Goal: Task Accomplishment & Management: Use online tool/utility

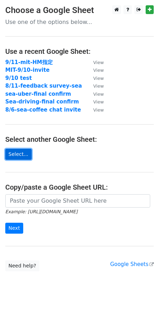
click at [20, 158] on link "Select..." at bounding box center [18, 154] width 26 height 11
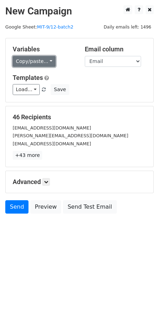
click at [28, 64] on link "Copy/paste..." at bounding box center [34, 61] width 43 height 11
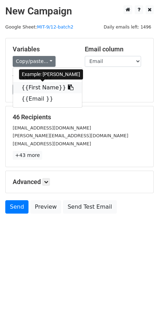
drag, startPoint x: 35, startPoint y: 86, endPoint x: 21, endPoint y: 88, distance: 14.2
click at [35, 86] on link "{{First Name}}" at bounding box center [47, 87] width 69 height 11
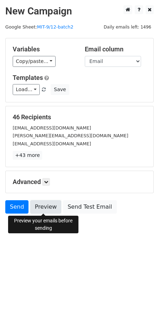
click at [47, 203] on link "Preview" at bounding box center [45, 206] width 31 height 13
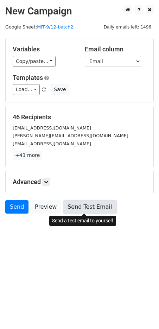
click at [95, 206] on link "Send Test Email" at bounding box center [89, 206] width 53 height 13
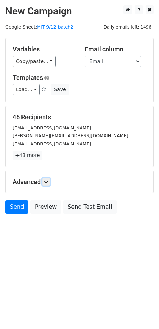
drag, startPoint x: 49, startPoint y: 181, endPoint x: 65, endPoint y: 191, distance: 18.9
click at [48, 180] on icon at bounding box center [46, 182] width 4 height 4
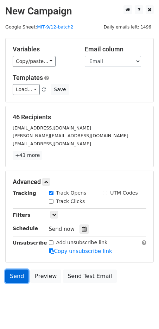
click at [9, 274] on link "Send" at bounding box center [16, 275] width 23 height 13
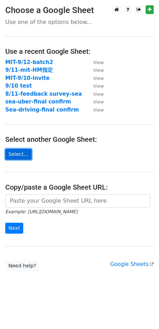
click at [23, 154] on link "Select..." at bounding box center [18, 154] width 26 height 11
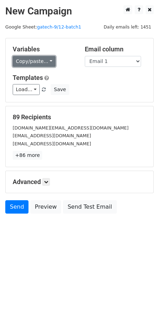
click at [29, 62] on link "Copy/paste..." at bounding box center [34, 61] width 43 height 11
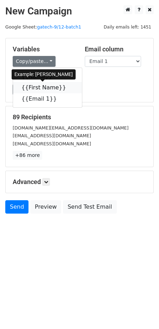
drag, startPoint x: 34, startPoint y: 86, endPoint x: 6, endPoint y: 94, distance: 28.5
click at [34, 86] on link "{{First Name}}" at bounding box center [47, 87] width 69 height 11
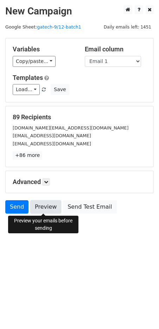
click at [44, 204] on link "Preview" at bounding box center [45, 206] width 31 height 13
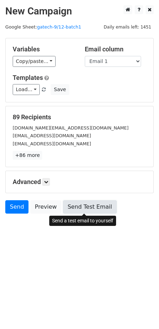
click at [81, 205] on link "Send Test Email" at bounding box center [89, 206] width 53 height 13
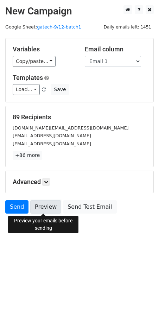
click at [43, 207] on link "Preview" at bounding box center [45, 206] width 31 height 13
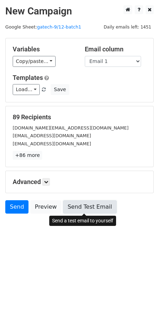
click at [77, 205] on link "Send Test Email" at bounding box center [89, 206] width 53 height 13
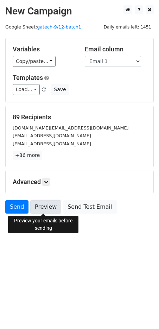
click at [51, 208] on link "Preview" at bounding box center [45, 206] width 31 height 13
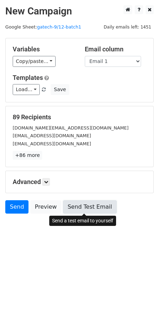
click at [83, 207] on link "Send Test Email" at bounding box center [89, 206] width 53 height 13
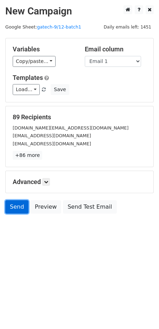
click at [11, 210] on link "Send" at bounding box center [16, 206] width 23 height 13
